Goal: Task Accomplishment & Management: Complete application form

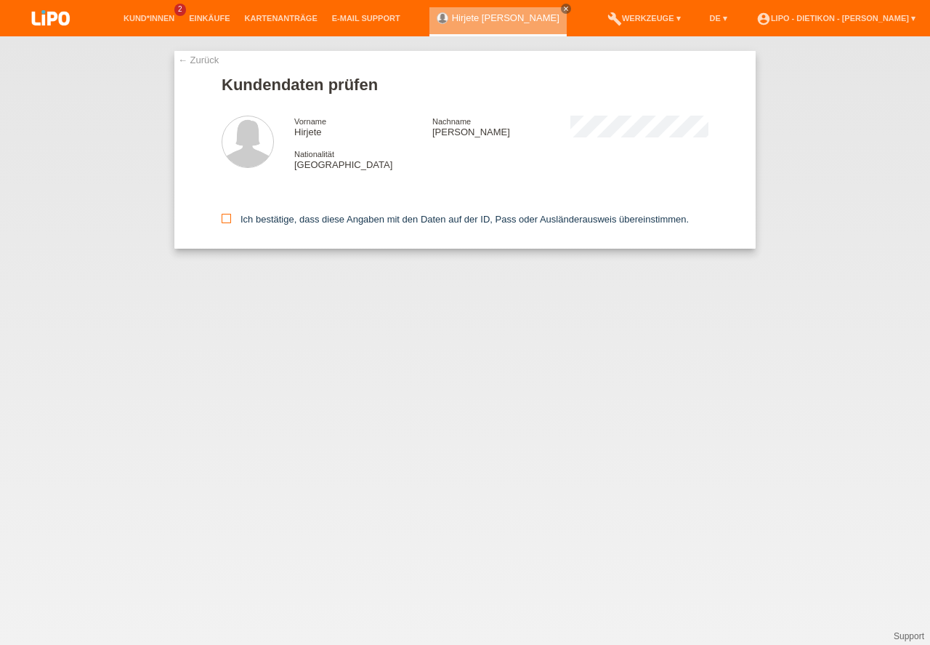
click at [265, 218] on label "Ich bestätige, dass diese Angaben mit den Daten auf der ID, Pass oder Ausländer…" at bounding box center [455, 219] width 467 height 11
click at [231, 218] on input "Ich bestätige, dass diese Angaben mit den Daten auf der ID, Pass oder Ausländer…" at bounding box center [226, 218] width 9 height 9
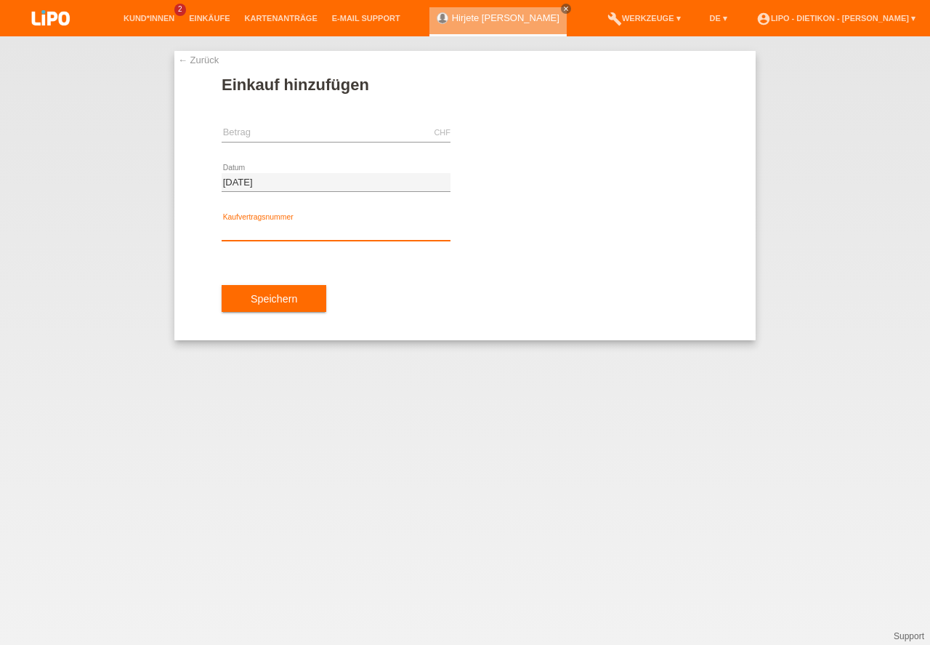
click at [316, 230] on input "text" at bounding box center [336, 231] width 229 height 18
type input "XB1R2Z"
click at [281, 134] on input "text" at bounding box center [336, 133] width 229 height 18
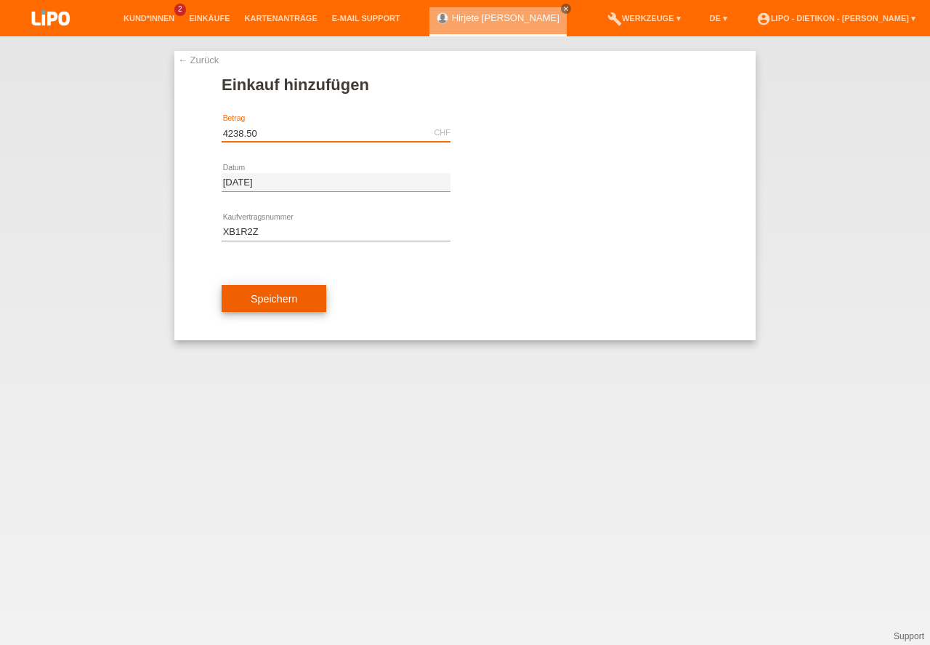
type input "4238.50"
click at [286, 312] on button "Speichern" at bounding box center [274, 299] width 105 height 28
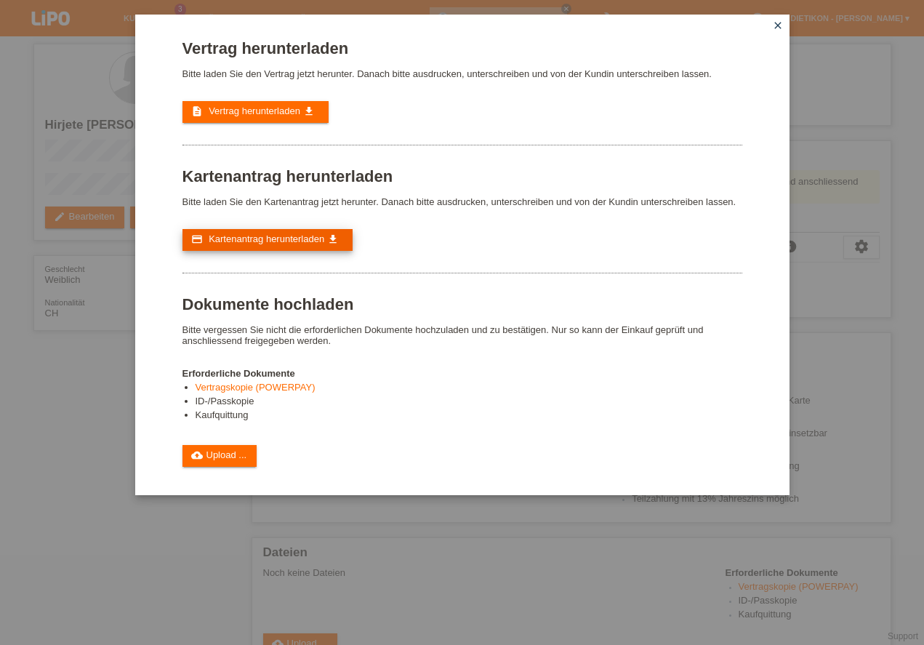
click at [278, 239] on span "Kartenantrag herunterladen" at bounding box center [267, 238] width 116 height 11
click at [241, 457] on link "cloud_upload Upload ..." at bounding box center [219, 456] width 75 height 22
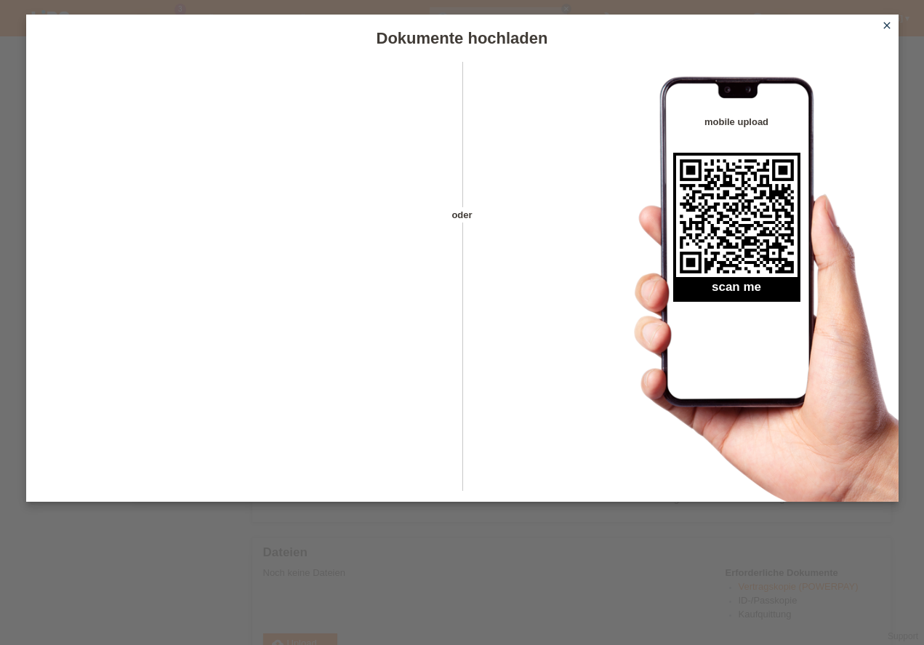
click at [887, 23] on icon "close" at bounding box center [887, 26] width 12 height 12
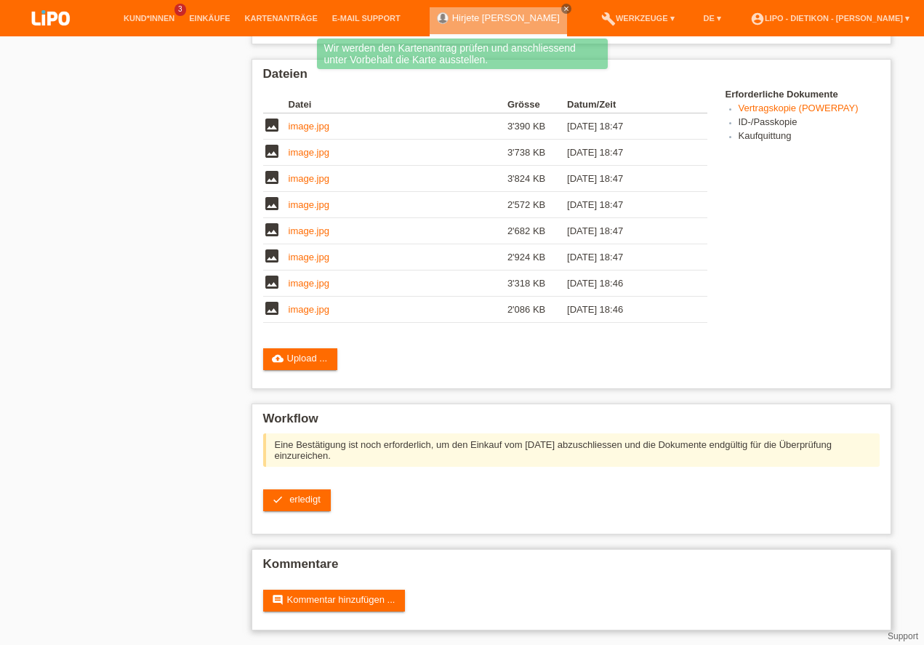
scroll to position [392, 0]
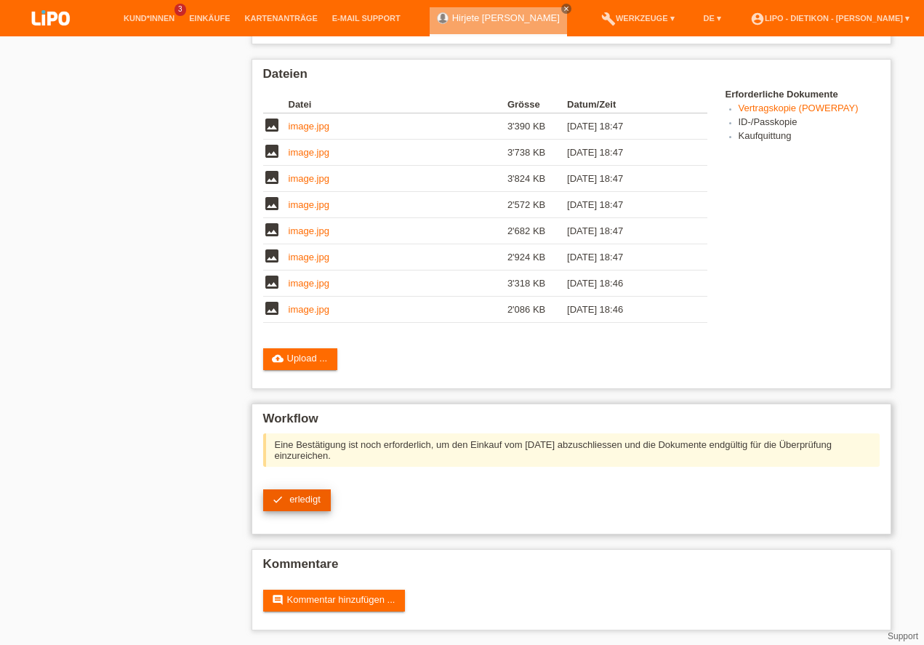
click at [320, 505] on link "check erledigt" at bounding box center [297, 500] width 68 height 22
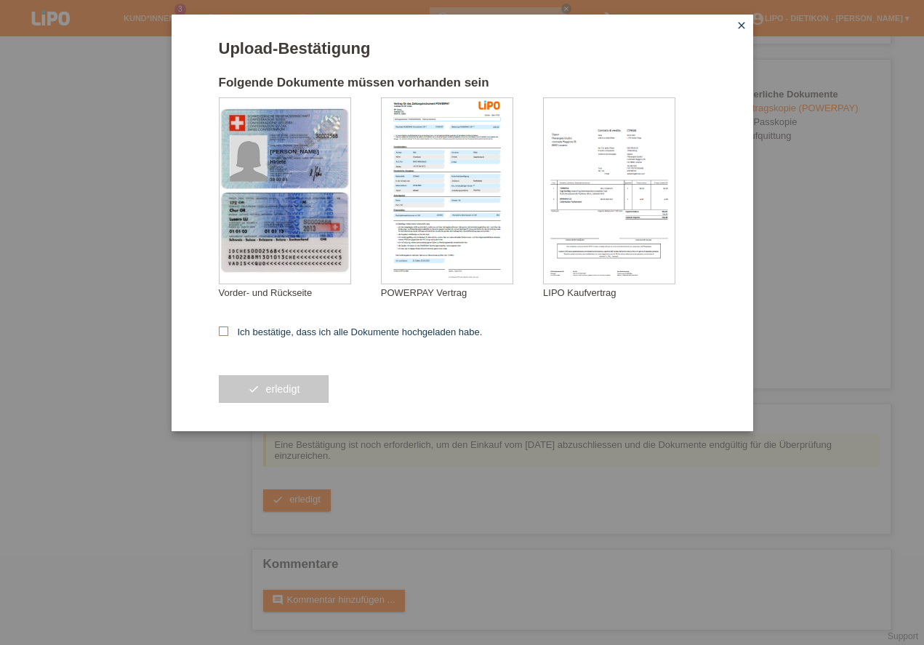
click at [371, 331] on label "Ich bestätige, dass ich alle Dokumente hochgeladen habe." at bounding box center [351, 331] width 264 height 11
click at [228, 331] on input "Ich bestätige, dass ich alle Dokumente hochgeladen habe." at bounding box center [223, 330] width 9 height 9
click at [222, 332] on icon at bounding box center [223, 330] width 9 height 9
click at [222, 332] on input "Ich bestätige, dass ich alle Dokumente hochgeladen habe." at bounding box center [223, 330] width 9 height 9
click at [223, 334] on icon at bounding box center [223, 330] width 9 height 9
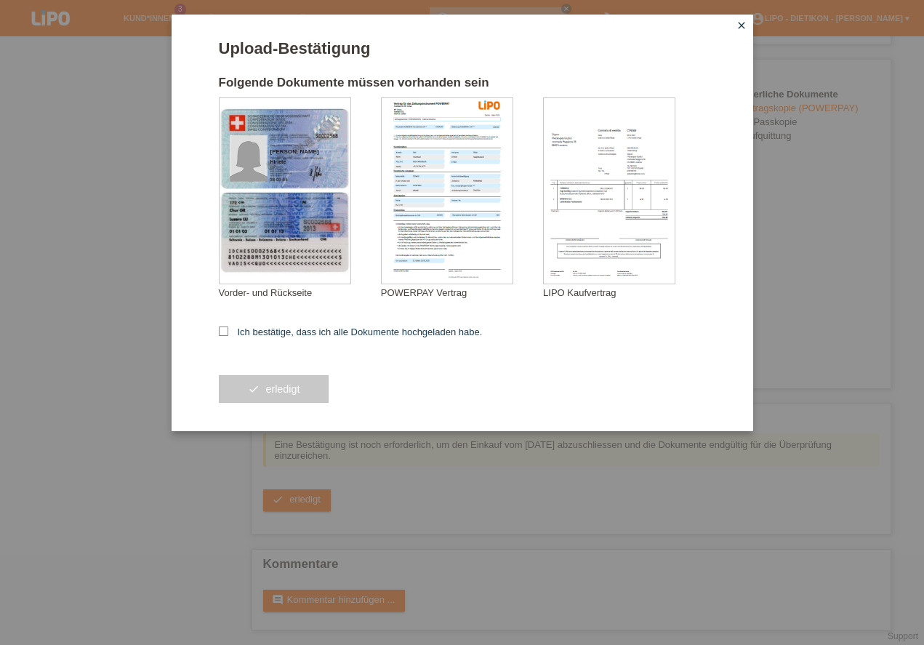
click at [223, 334] on input "Ich bestätige, dass ich alle Dokumente hochgeladen habe." at bounding box center [223, 330] width 9 height 9
checkbox input "true"
click at [256, 385] on button "check erledigt" at bounding box center [274, 389] width 110 height 28
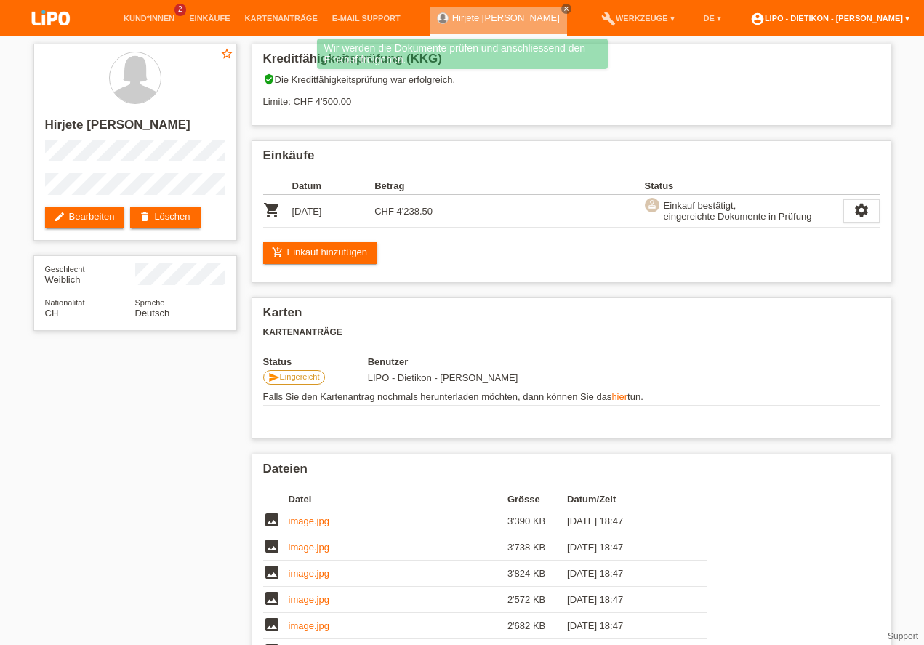
click at [906, 20] on link "account_circle LIPO - Dietikon - [PERSON_NAME] ▾" at bounding box center [830, 18] width 174 height 9
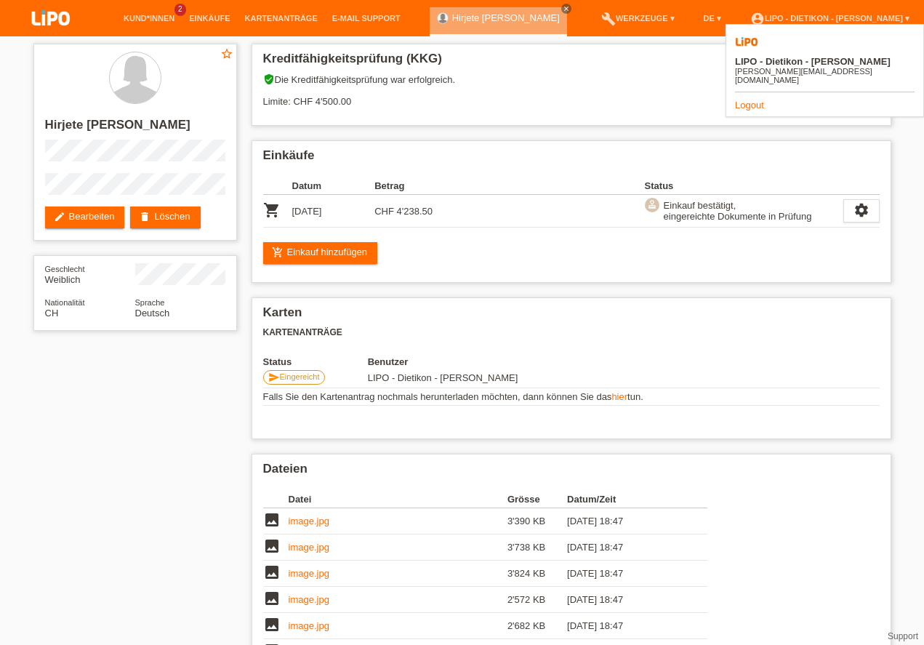
click at [749, 100] on link "Logout" at bounding box center [749, 105] width 29 height 11
